Goal: Transaction & Acquisition: Subscribe to service/newsletter

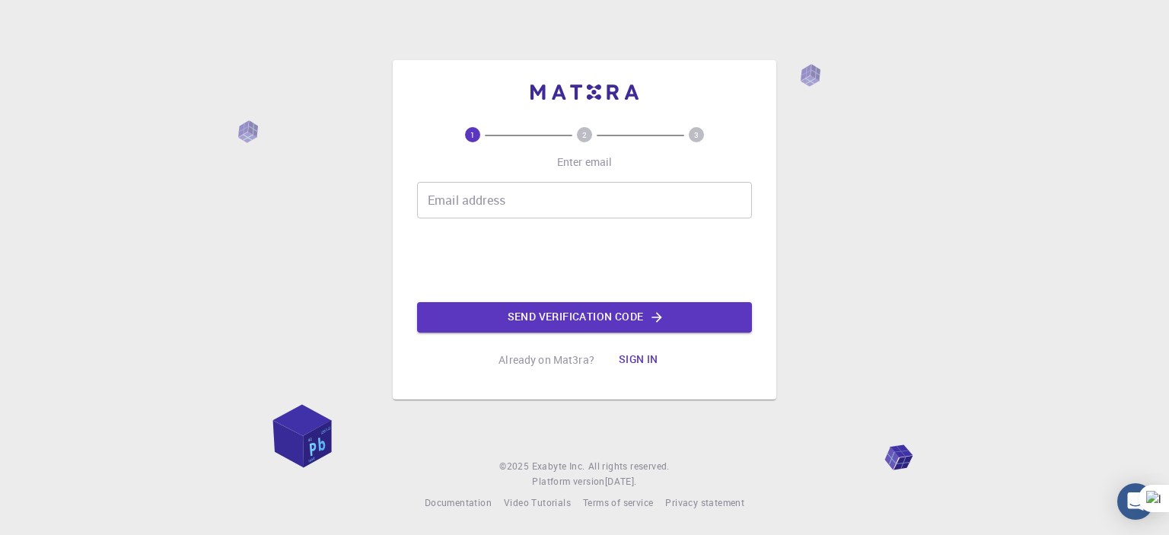
click at [492, 193] on div "Email address Email address" at bounding box center [584, 200] width 335 height 37
drag, startPoint x: 0, startPoint y: 0, endPoint x: 492, endPoint y: 193, distance: 528.3
click at [492, 193] on input "Email address" at bounding box center [584, 200] width 335 height 37
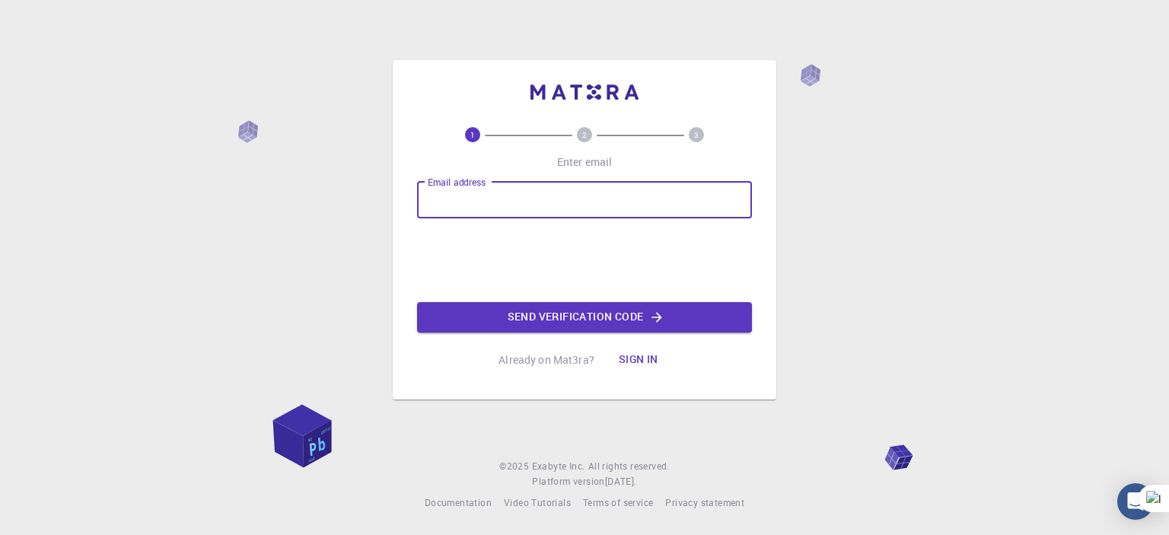
type input "[EMAIL_ADDRESS][DOMAIN_NAME]"
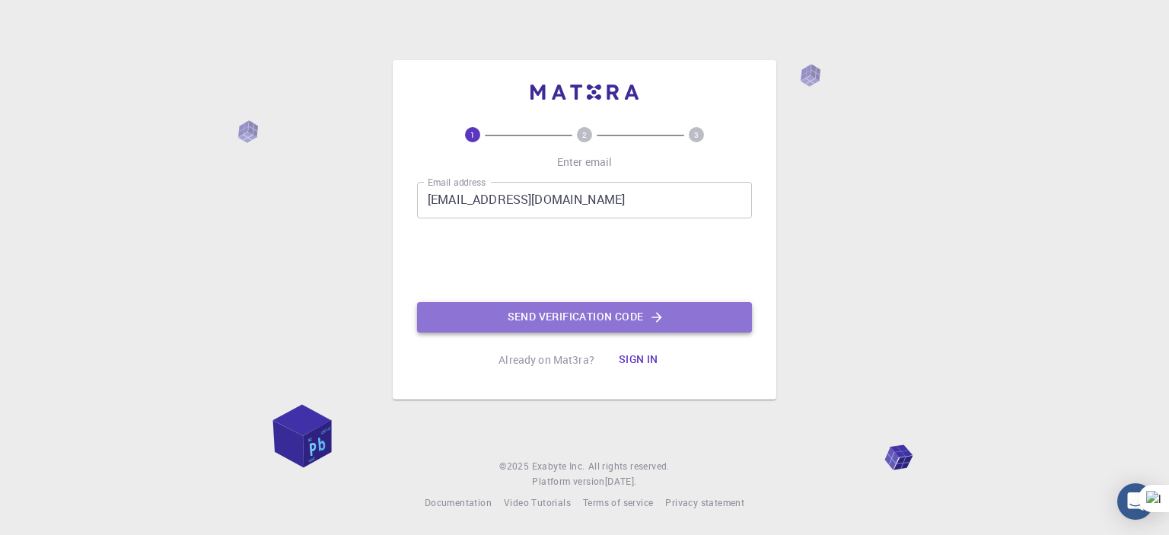
click at [555, 315] on button "Send verification code" at bounding box center [584, 317] width 335 height 30
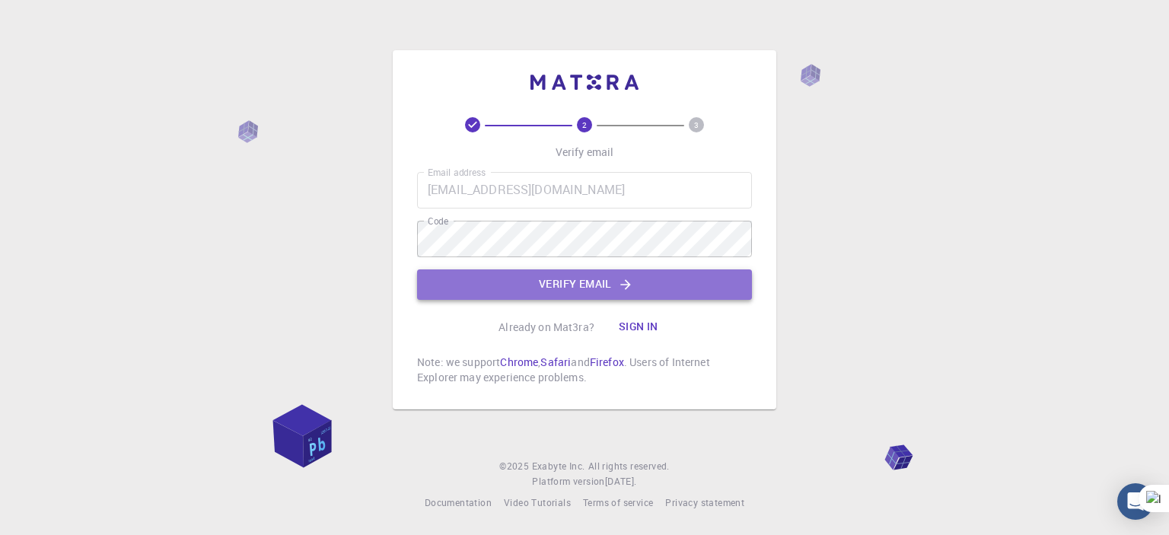
click at [575, 280] on button "Verify email" at bounding box center [584, 284] width 335 height 30
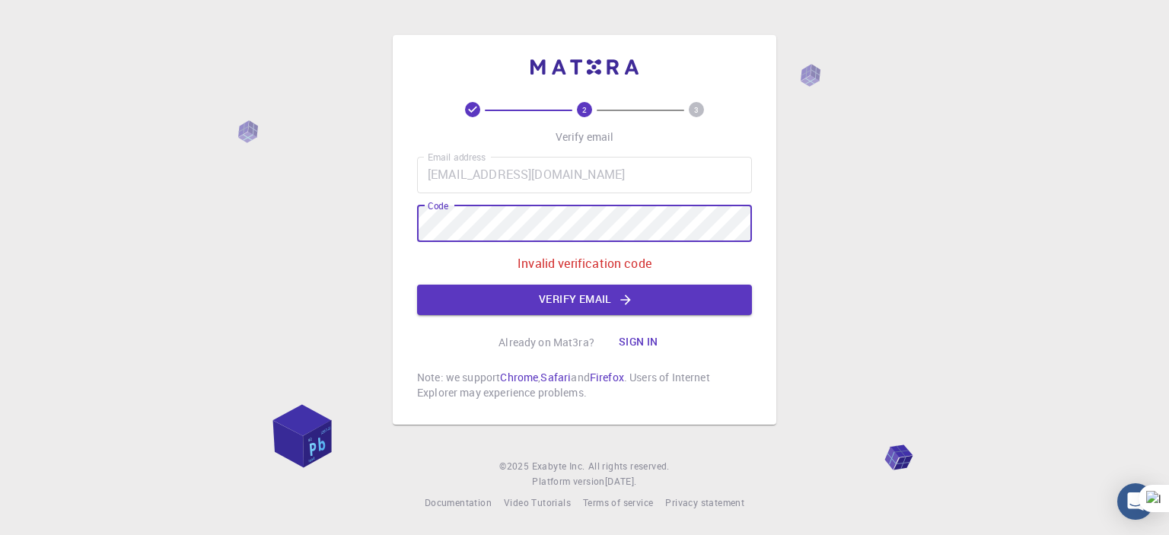
click at [378, 218] on div "2 3 Verify email Email address [EMAIL_ADDRESS][DOMAIN_NAME] Email address Code …" at bounding box center [584, 267] width 1169 height 535
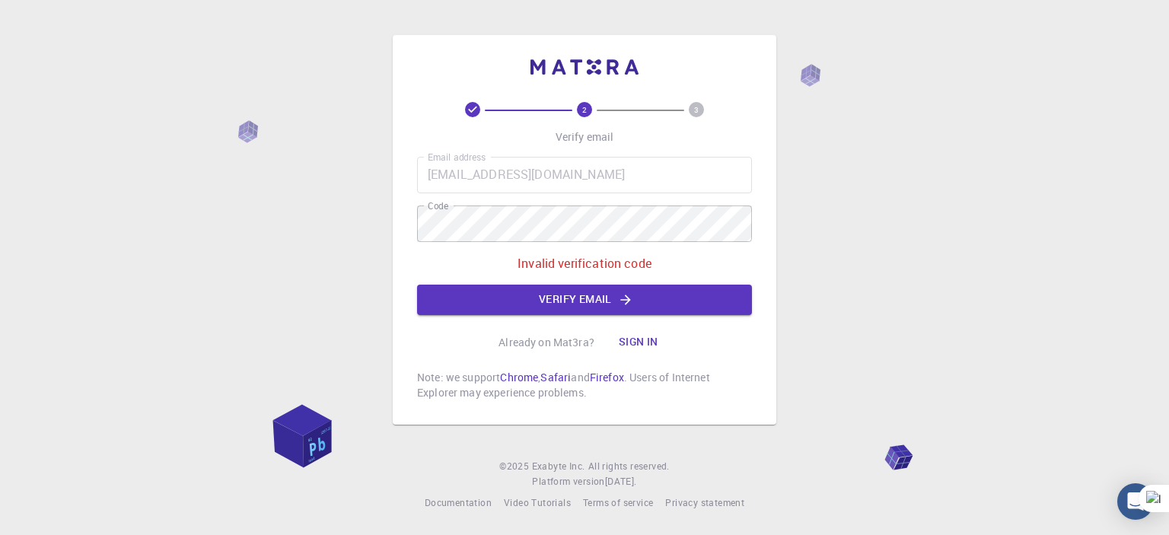
click at [600, 148] on div "2 3 Verify email Email address [EMAIL_ADDRESS][DOMAIN_NAME] Email address Code …" at bounding box center [584, 251] width 335 height 298
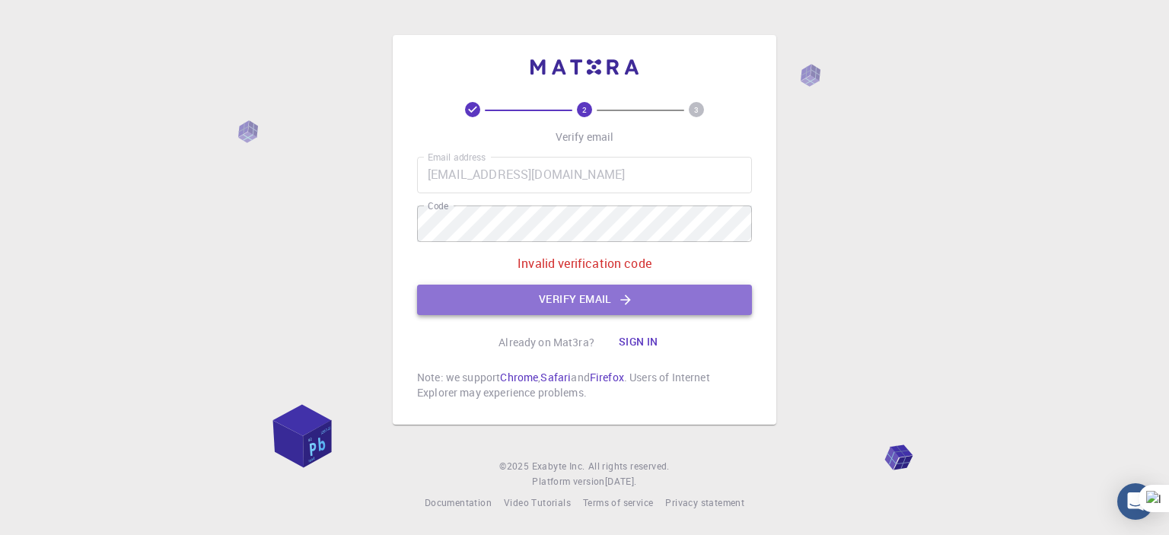
click at [622, 294] on icon "button" at bounding box center [625, 299] width 15 height 15
